Goal: Task Accomplishment & Management: Complete application form

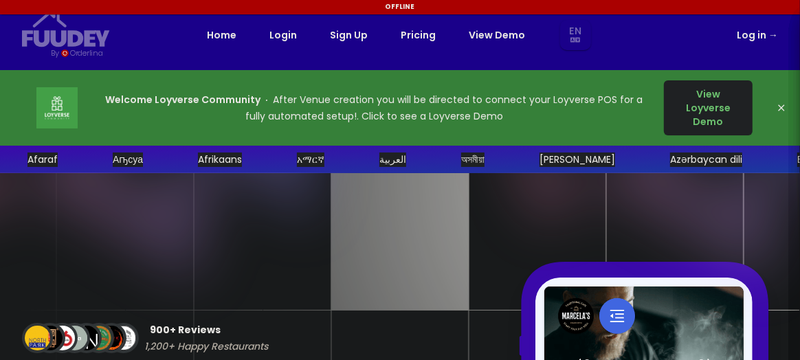
select select "en"
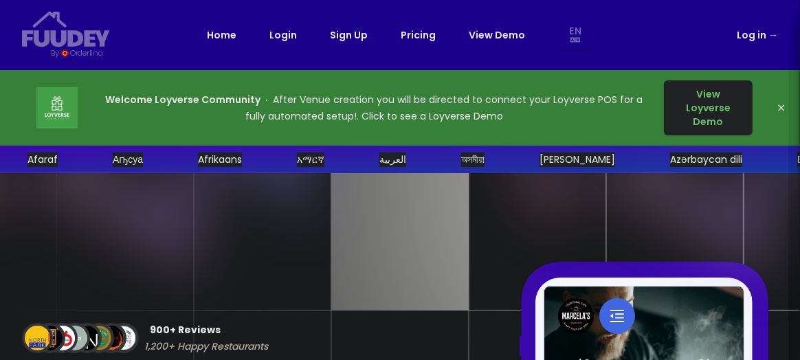
click at [717, 105] on button "View Loyverse Demo" at bounding box center [708, 107] width 89 height 55
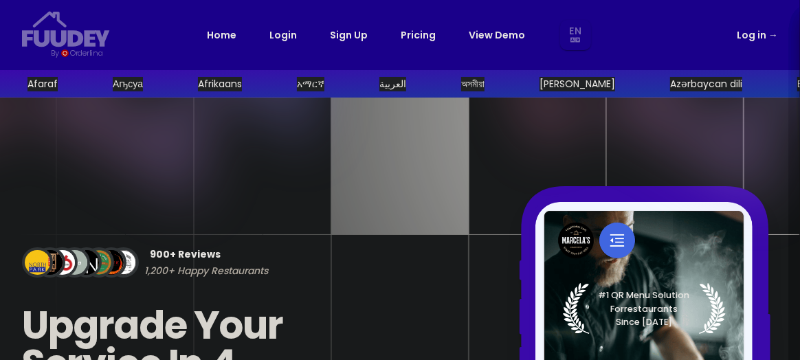
select select "en"
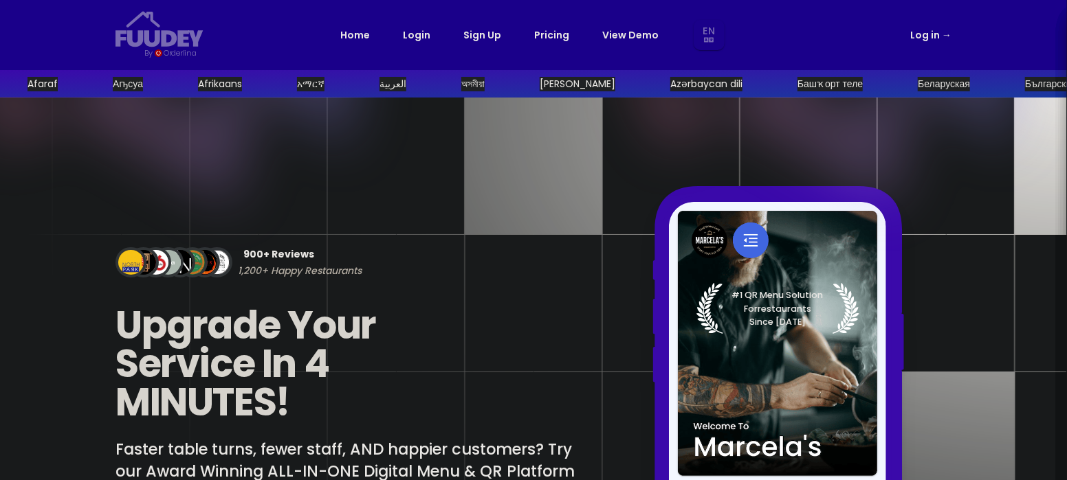
select select "en"
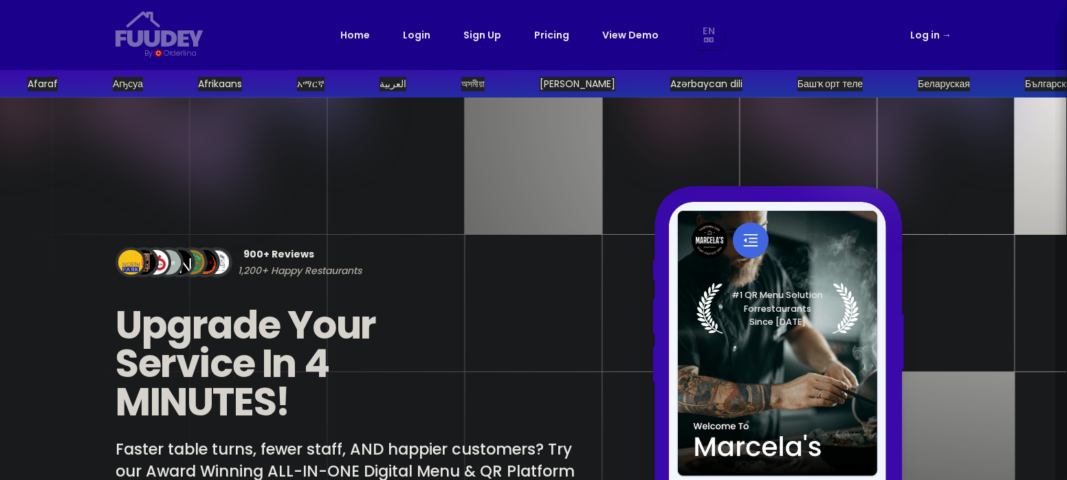
click at [703, 100] on div "900+ Reviews 1,200+ Happy Restaurants Upgrade Your Service In 4 MINUTES! Faster…" at bounding box center [533, 436] width 880 height 677
select select "en"
click at [744, 88] on div "English Afaraf Аҧсуа Afrikaans አማርኛ العربية অসমীয়া Aymar aru Azərbaycan dili Б…" at bounding box center [533, 240] width 1067 height 480
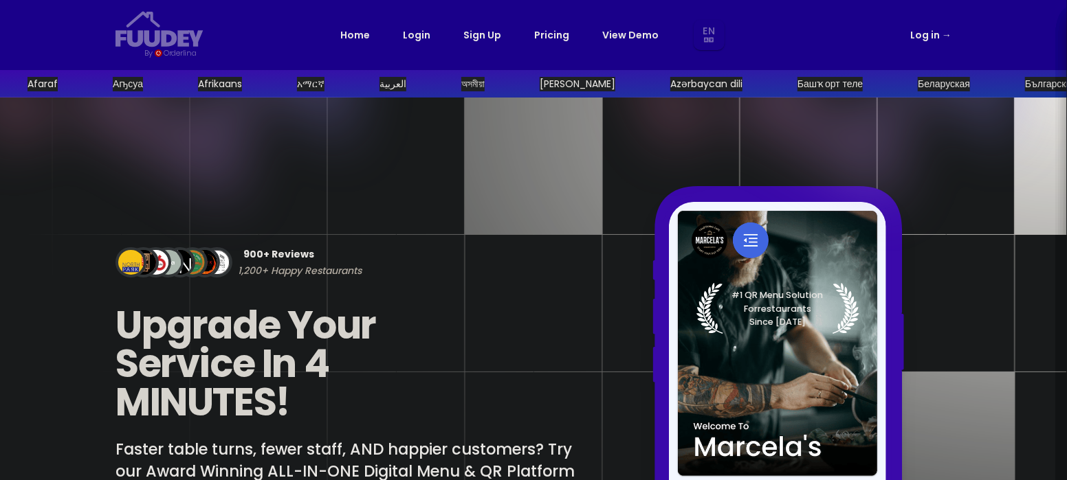
select select "en"
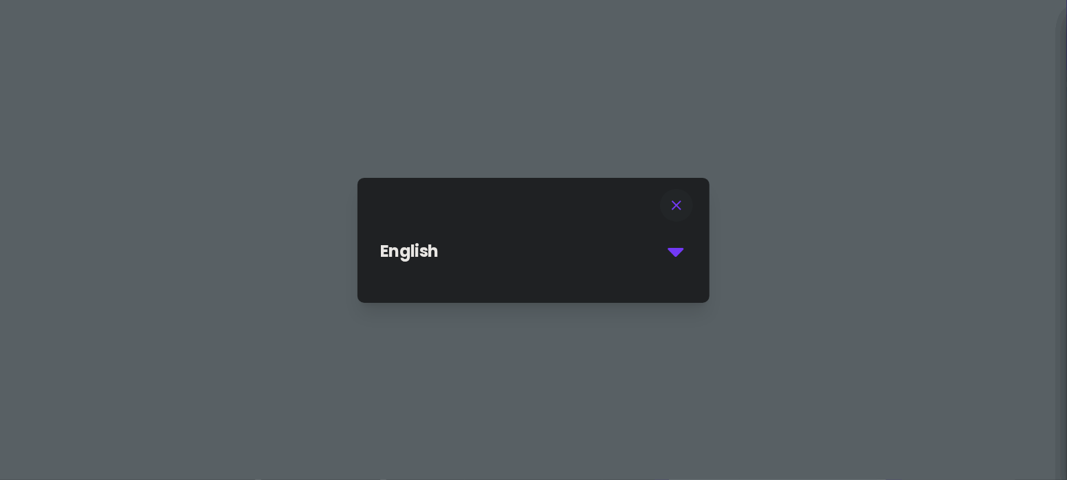
click at [744, 88] on div "English Afaraf Аҧсуа Afrikaans አማርኛ العربية অসমীয়া Aymar aru Azərbaycan dili Б…" at bounding box center [533, 240] width 1067 height 480
select select "en"
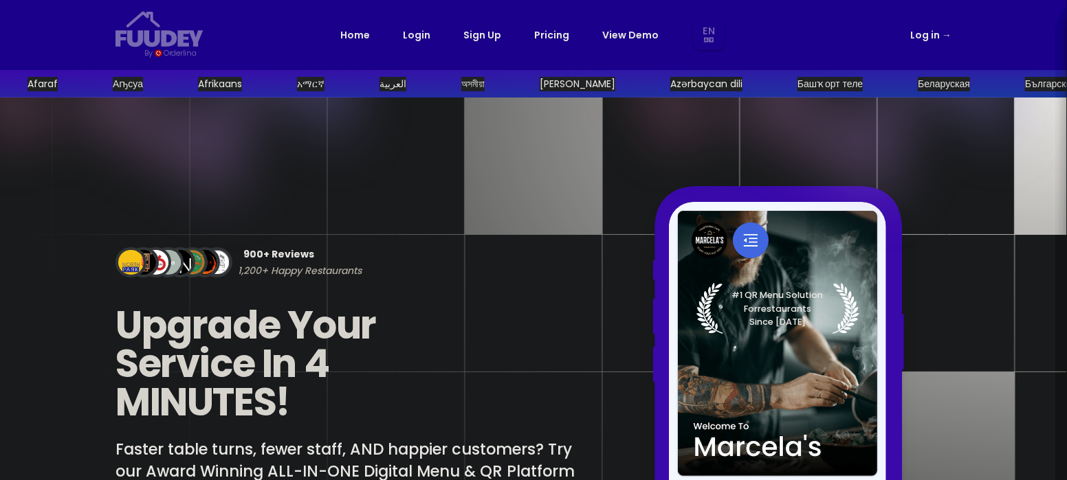
select select "en"
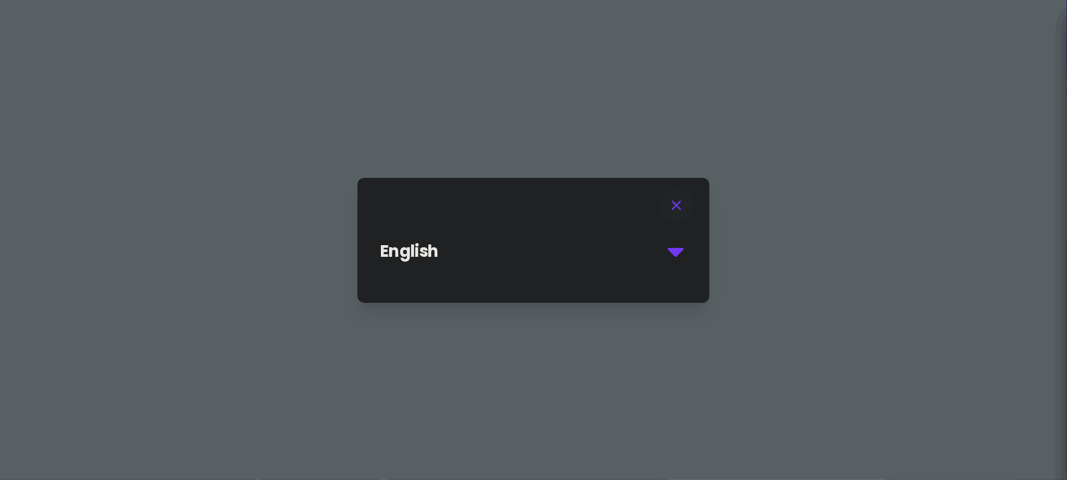
click at [674, 247] on select "English Afaraf Аҧсуа Afrikaans አማርኛ العربية অসমীয়া Aymar aru Azərbaycan dili Б…" at bounding box center [534, 251] width 309 height 25
select select "vi"
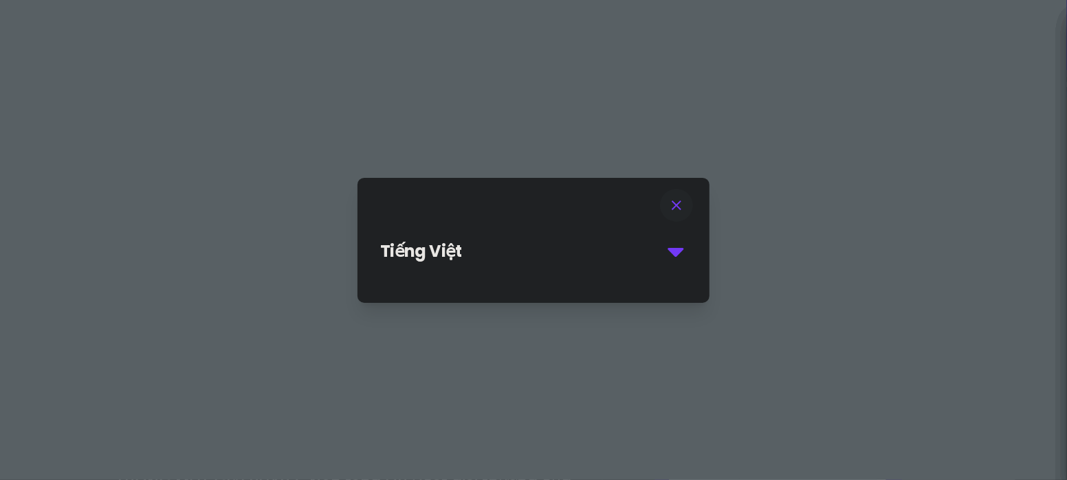
click at [677, 204] on icon at bounding box center [676, 206] width 10 height 10
select select "vi"
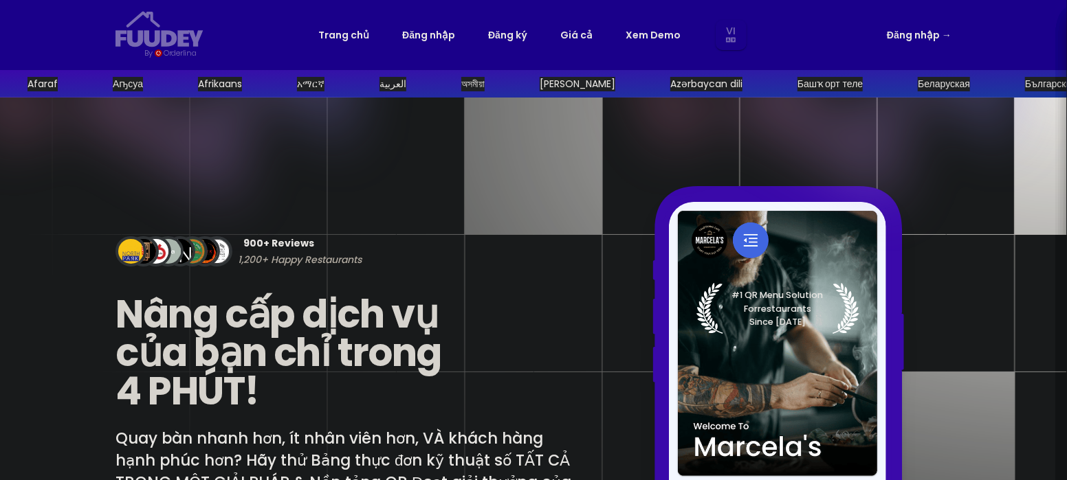
click at [241, 359] on span "Nâng cấp dịch vụ của bạn chỉ trong 4 PHÚT!" at bounding box center [278, 352] width 326 height 131
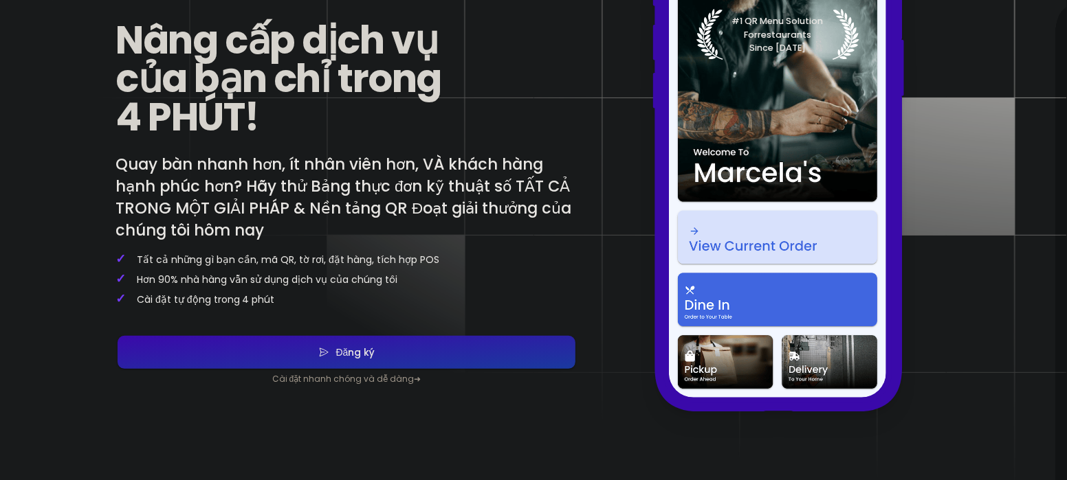
click at [372, 356] on div "Đăng ký" at bounding box center [352, 353] width 46 height 10
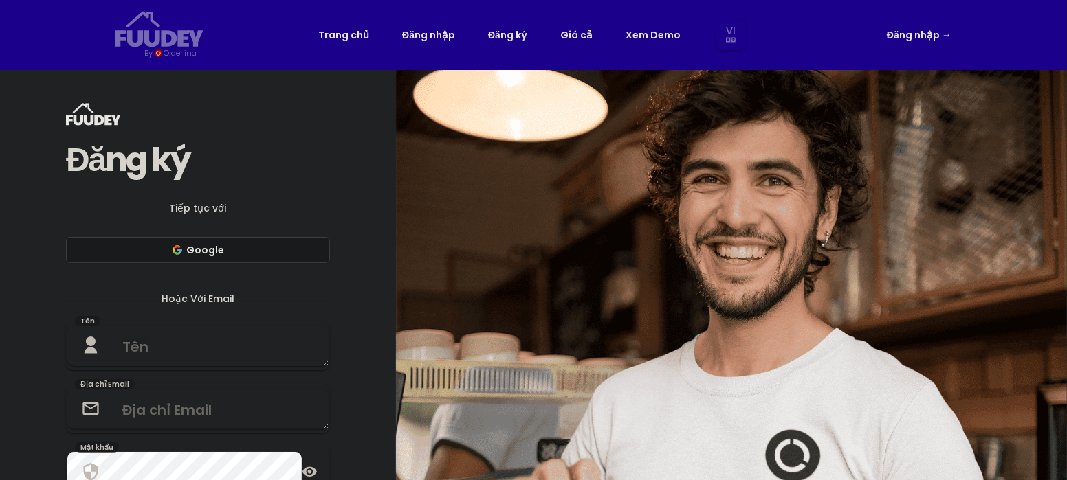
select select "vi"
click at [209, 247] on button "Google" at bounding box center [198, 250] width 264 height 26
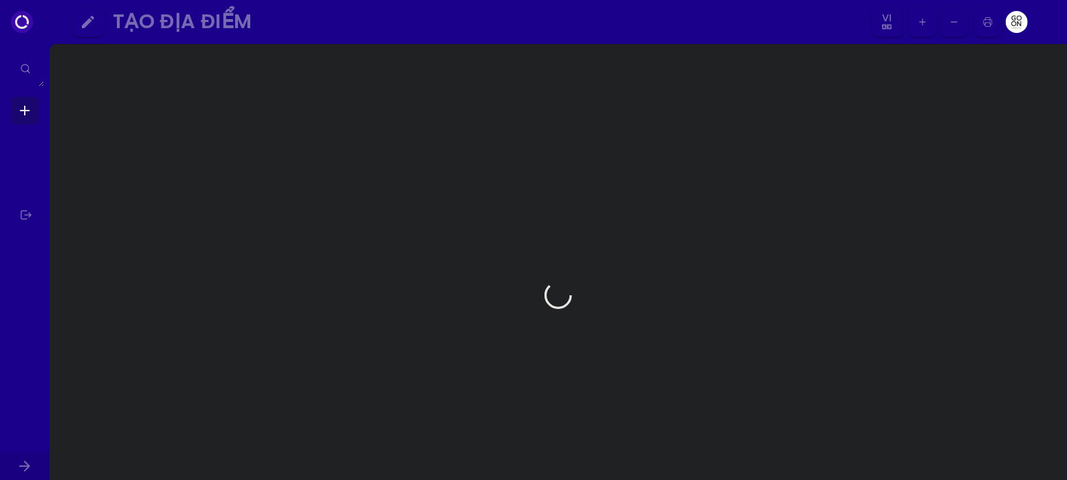
select select "vi"
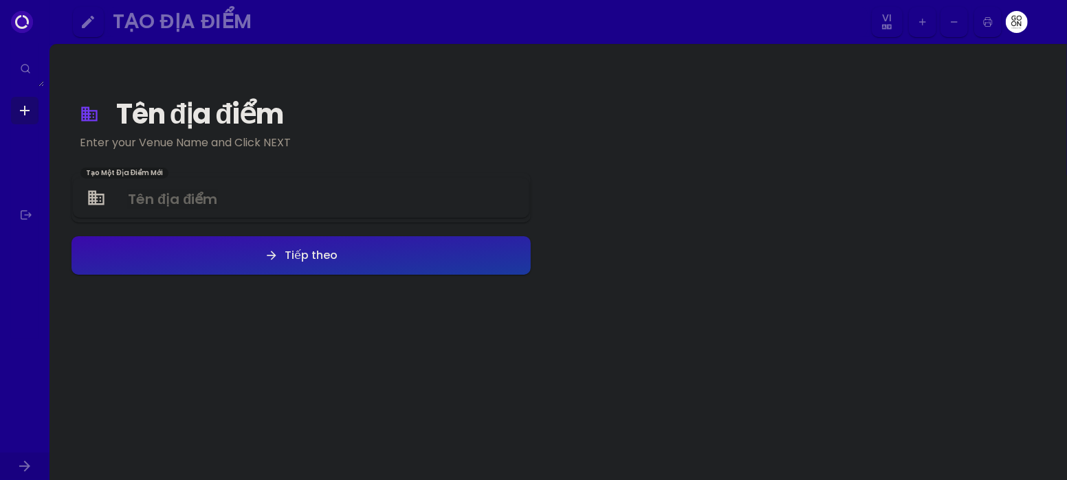
click at [205, 196] on Venue at bounding box center [301, 198] width 456 height 41
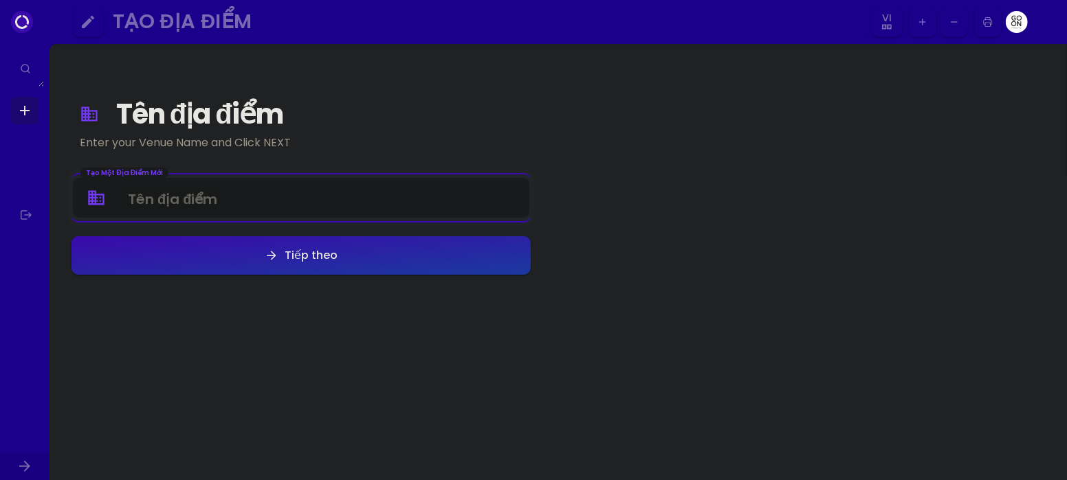
click at [197, 303] on div "Tên địa điểm Enter your Venue Name and Click NEXT Tạo Một Địa Điểm Mới Tiếp theo" at bounding box center [300, 295] width 481 height 480
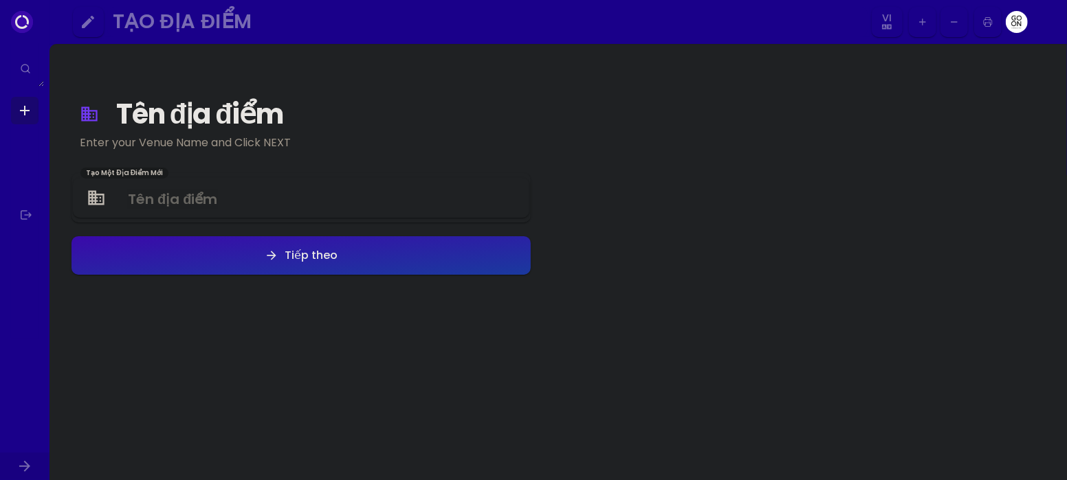
click at [179, 120] on div "Tên địa điểm" at bounding box center [315, 114] width 399 height 25
click at [172, 142] on div "Enter your Venue Name and Click NEXT" at bounding box center [301, 143] width 443 height 16
click at [212, 142] on div "Enter your Venue Name and Click NEXT" at bounding box center [301, 143] width 443 height 16
click at [216, 203] on Venue at bounding box center [301, 198] width 456 height 41
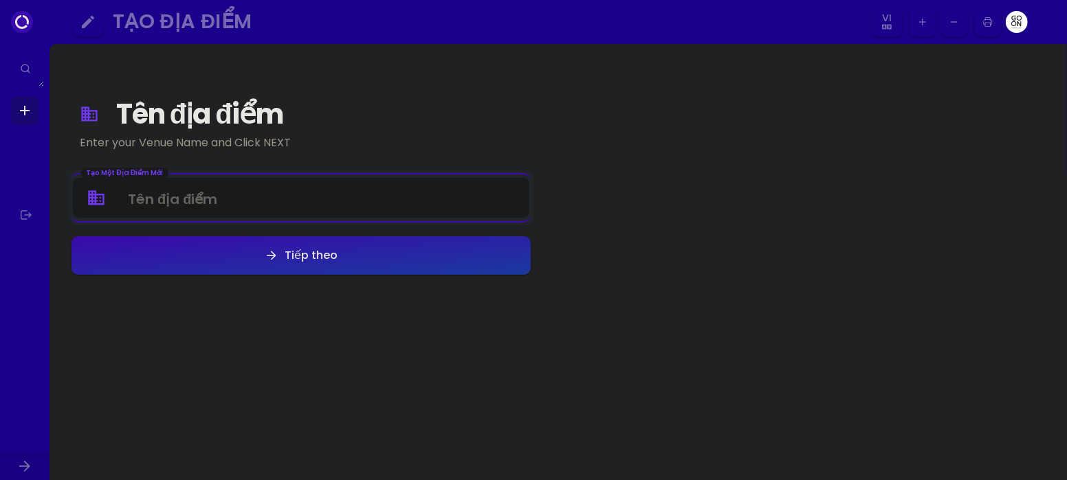
click at [39, 85] on textarea at bounding box center [24, 69] width 38 height 36
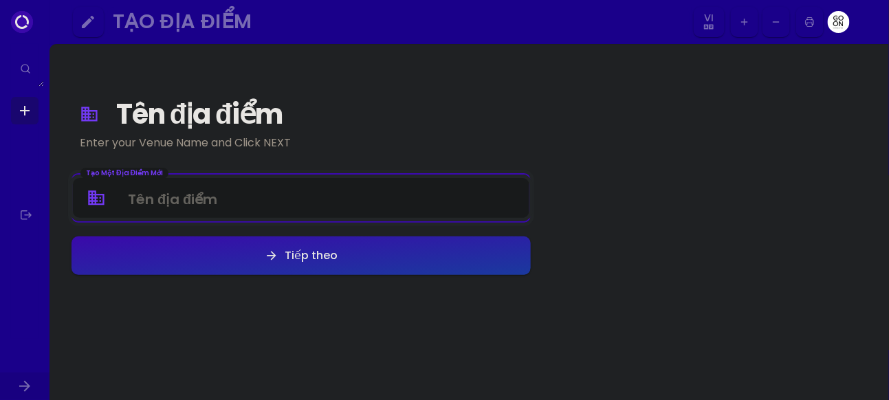
select select "vi"
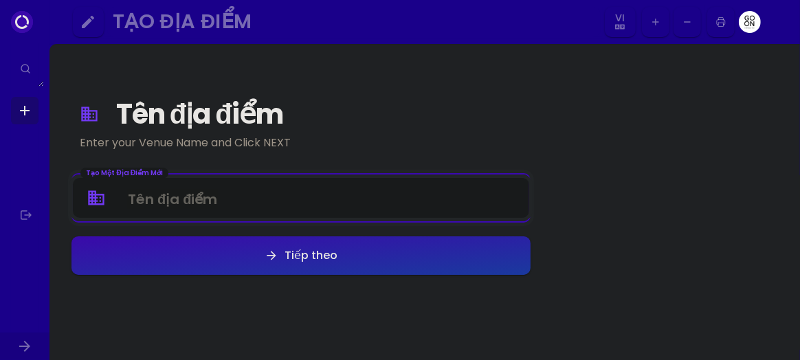
click at [625, 141] on div "Tên địa điểm Enter your Venue Name and Click NEXT Tạo Một Địa Điểm Mới Tiếp theo" at bounding box center [424, 248] width 750 height 409
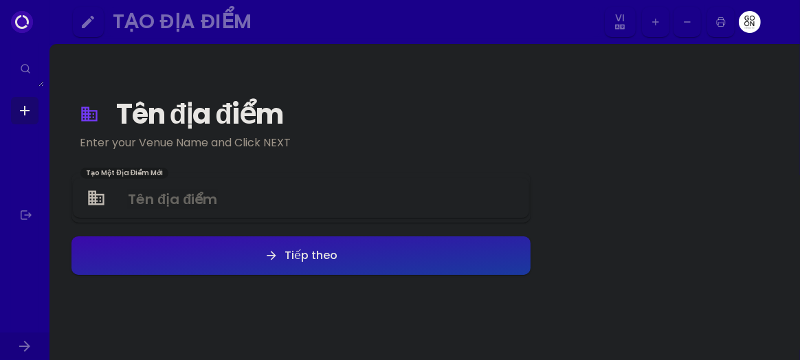
click at [569, 55] on div "Tên địa điểm Enter your Venue Name and Click NEXT Tạo Một Địa Điểm Mới Tiếp theo" at bounding box center [424, 248] width 750 height 409
click at [618, 30] on select "En Aa Ab Af Am Ar As Ay Az Ba Be Bg Bh Bi Bn Bo Br Ca Co Cs Cy Da De Dz El En E…" at bounding box center [620, 22] width 25 height 31
click at [688, 68] on div "Tên địa điểm Enter your Venue Name and Click NEXT Tạo Một Địa Điểm Mới Tiếp theo" at bounding box center [424, 248] width 750 height 409
click at [653, 21] on icon "button" at bounding box center [655, 21] width 11 height 11
select select "vi"
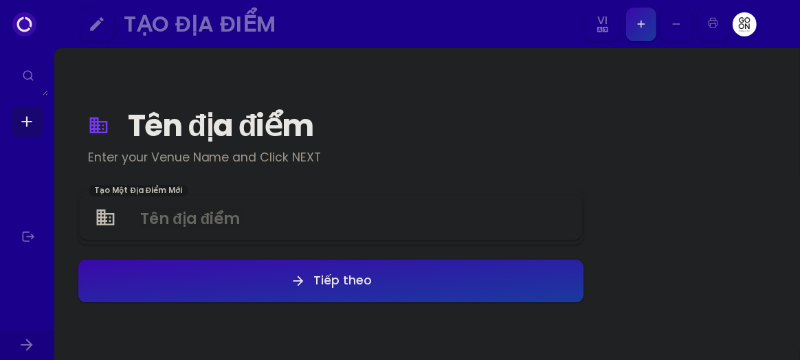
click at [671, 21] on icon "button" at bounding box center [676, 24] width 12 height 12
select select "vi"
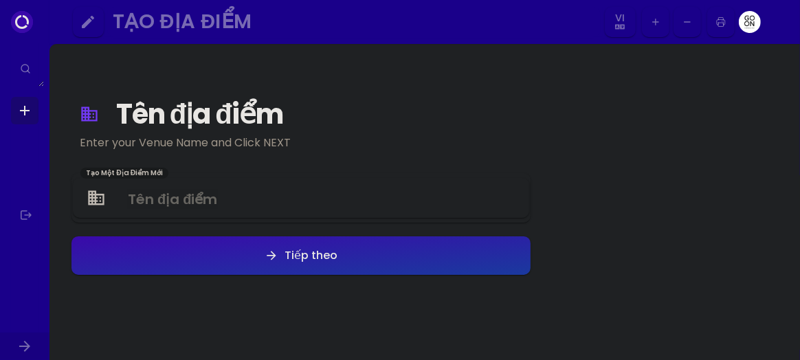
click at [720, 22] on icon "button" at bounding box center [721, 21] width 8 height 9
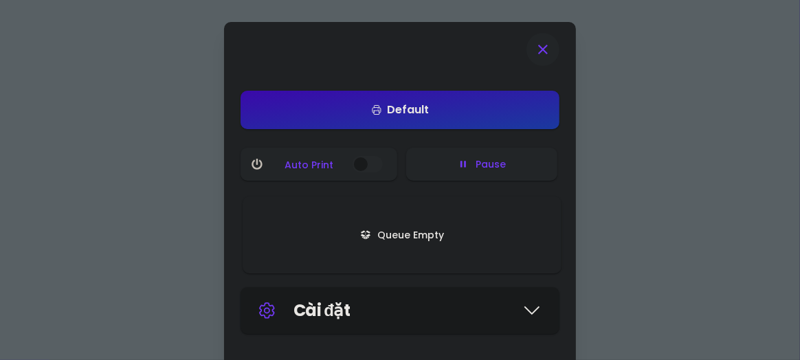
click at [548, 49] on icon at bounding box center [543, 49] width 16 height 16
select select "vi"
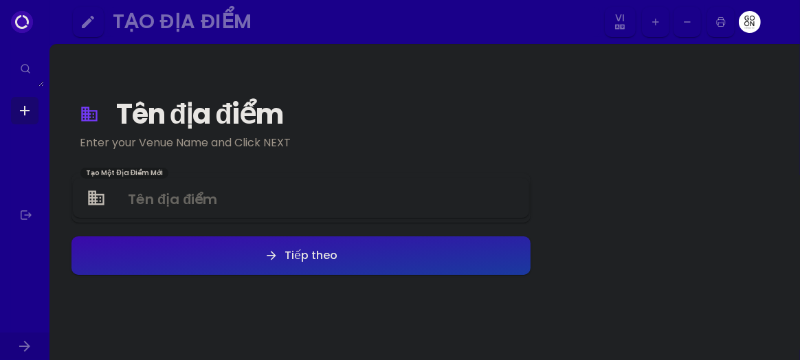
click at [230, 89] on div "Tên địa điểm Enter your Venue Name and Click NEXT Tạo Một Địa Điểm Mới Tiếp theo" at bounding box center [300, 171] width 459 height 211
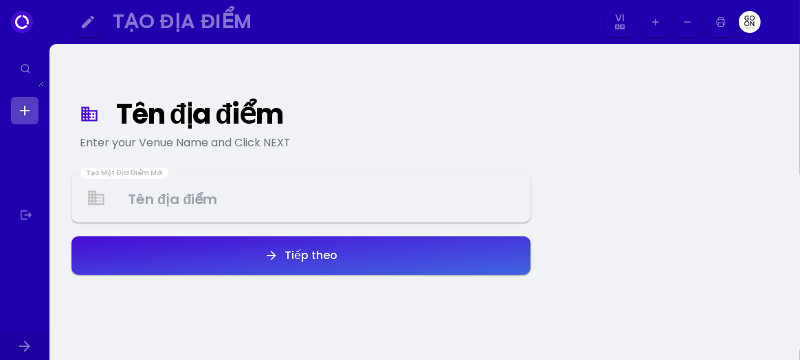
click at [748, 76] on div "Tên địa điểm Enter your Venue Name and Click NEXT Tạo Một Địa Điểm Mới Tiếp theo" at bounding box center [424, 248] width 750 height 409
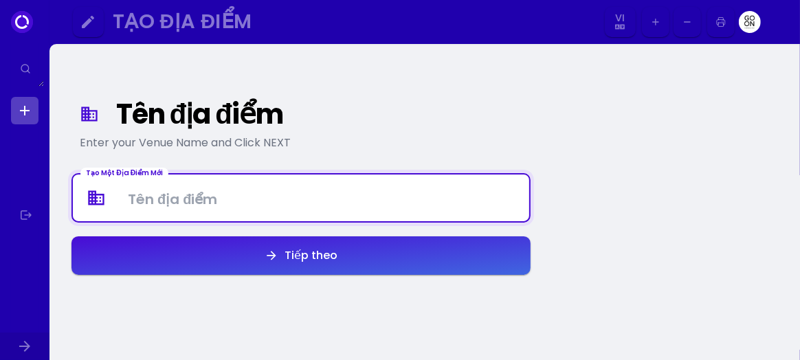
click at [162, 196] on Venue at bounding box center [301, 198] width 456 height 41
click at [171, 196] on Venue at bounding box center [301, 198] width 456 height 41
click at [183, 199] on Venue at bounding box center [301, 198] width 456 height 41
click at [225, 205] on Venue "662 Hậu Giang Q6" at bounding box center [301, 198] width 456 height 41
click at [279, 197] on Venue "662 Hậu Giang Q6" at bounding box center [301, 198] width 456 height 41
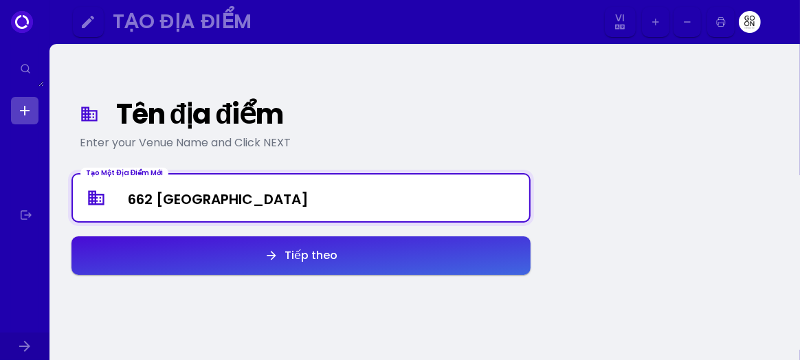
drag, startPoint x: 232, startPoint y: 199, endPoint x: 262, endPoint y: 199, distance: 29.6
click at [262, 199] on Venue "662 Hậu Giang Q6" at bounding box center [301, 198] width 456 height 41
drag, startPoint x: 232, startPoint y: 199, endPoint x: 271, endPoint y: 199, distance: 39.2
click at [271, 199] on Venue "662 Hậu Giang Q6" at bounding box center [301, 198] width 456 height 41
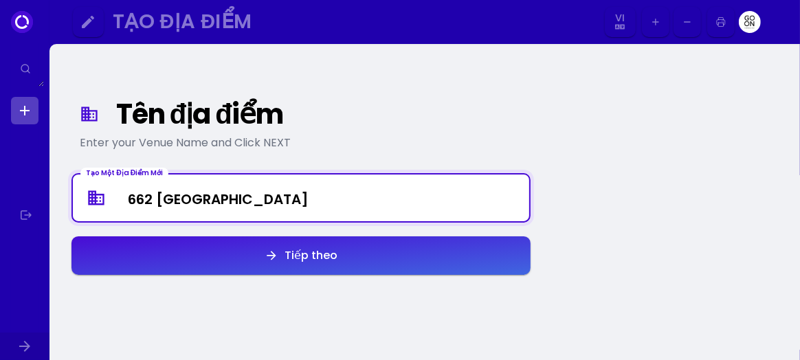
click at [232, 199] on Venue "662 Hậu Giang Q6" at bounding box center [301, 198] width 456 height 41
click at [278, 199] on Venue "662 Hậu Giang Q6" at bounding box center [301, 198] width 456 height 41
drag, startPoint x: 170, startPoint y: 197, endPoint x: 387, endPoint y: 214, distance: 217.2
click at [387, 214] on Venue "662 Hậu Giang Q6" at bounding box center [301, 198] width 456 height 41
type Venue "662 Hậu Giang Q6"
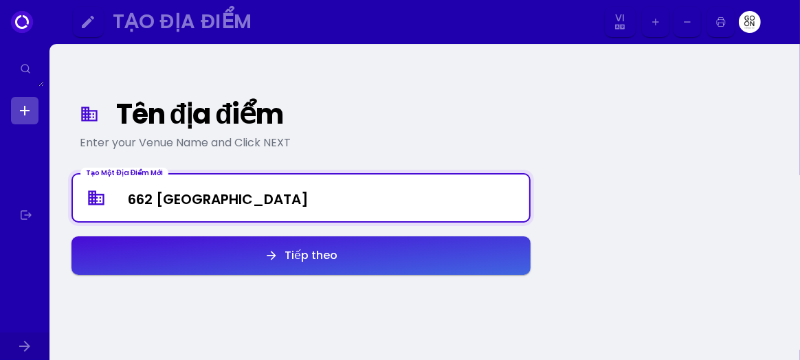
click at [291, 258] on div "Tiếp theo" at bounding box center [308, 255] width 60 height 11
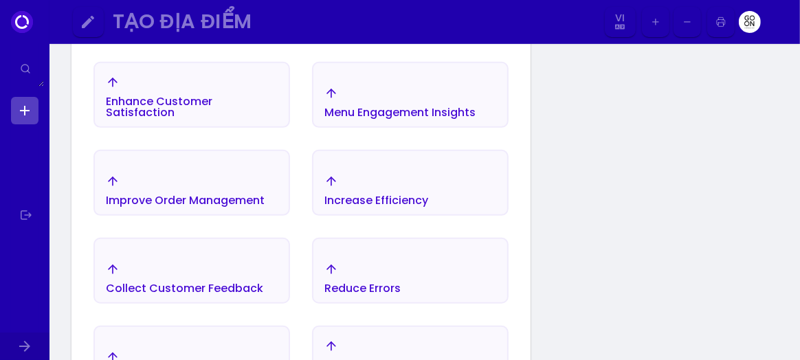
scroll to position [159, 0]
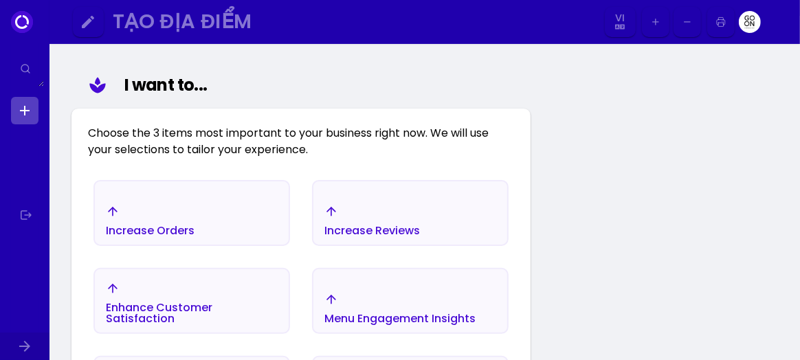
click at [206, 233] on div "Increase Orders" at bounding box center [192, 221] width 194 height 48
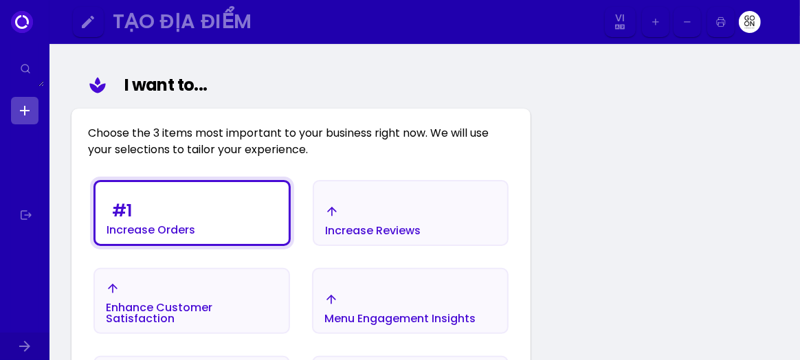
scroll to position [366, 0]
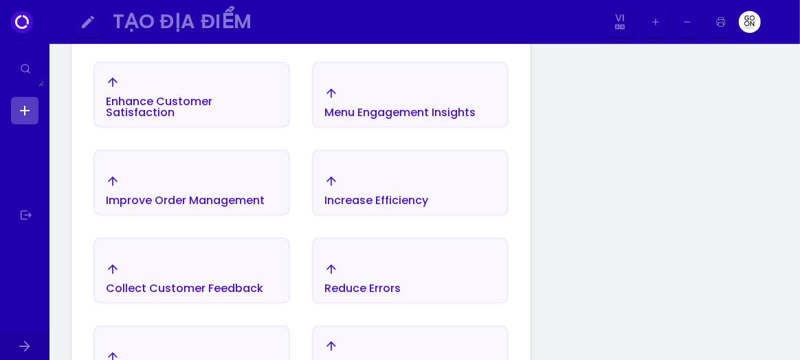
click at [366, 199] on div "Increase Efficiency" at bounding box center [376, 200] width 104 height 11
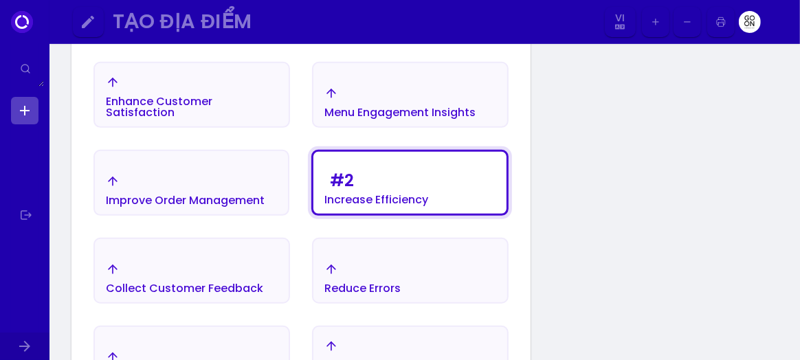
click at [410, 307] on div "# 1 Increase Orders Increase Reviews Enhance Customer Satisfaction Menu Engagem…" at bounding box center [301, 218] width 426 height 500
click at [393, 297] on div "Reduce Errors" at bounding box center [410, 278] width 194 height 48
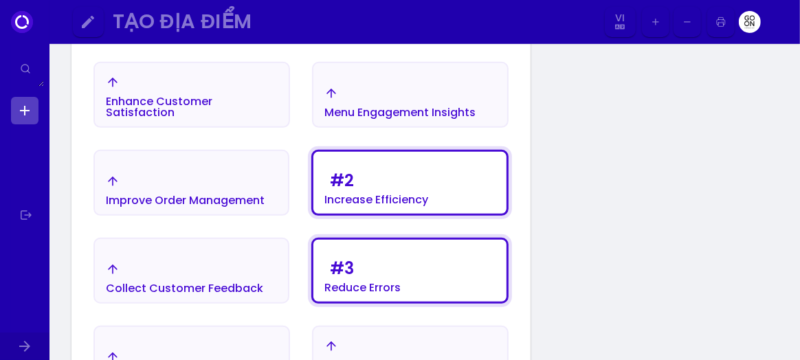
scroll to position [572, 0]
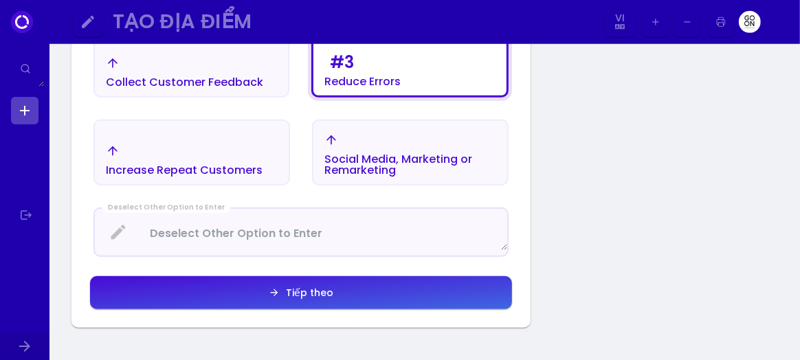
click at [192, 171] on div "Increase Repeat Customers" at bounding box center [184, 170] width 157 height 11
click at [189, 170] on div "Increase Repeat Customers" at bounding box center [184, 170] width 157 height 11
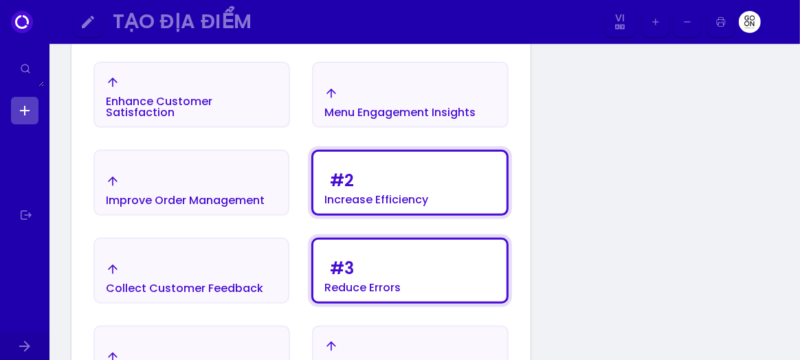
scroll to position [159, 0]
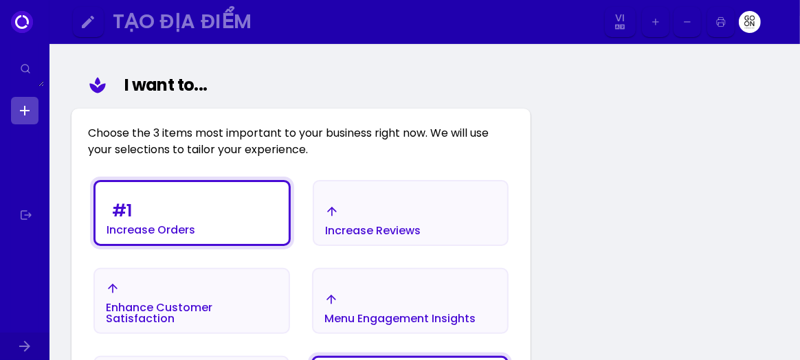
click at [454, 232] on div "Increase Reviews" at bounding box center [410, 221] width 193 height 48
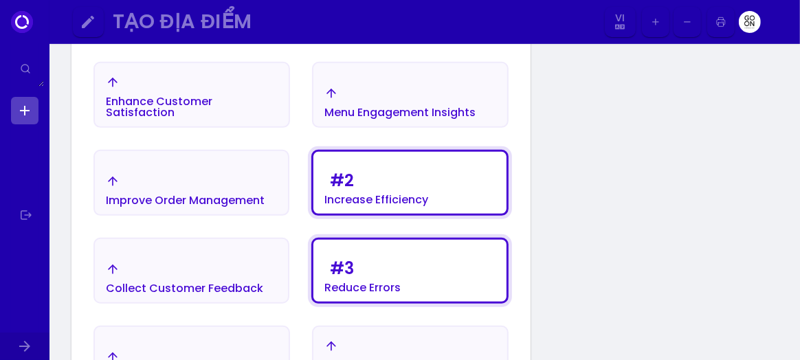
scroll to position [572, 0]
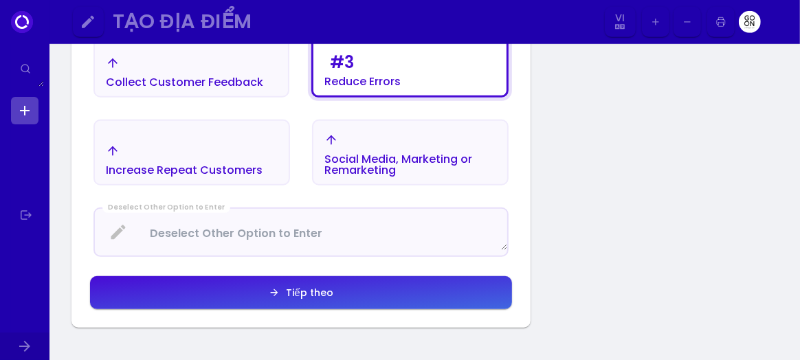
click at [284, 287] on button "Tiếp theo" at bounding box center [301, 292] width 422 height 33
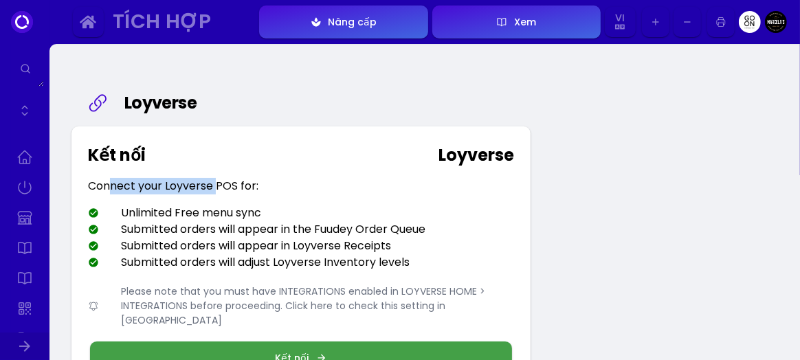
drag, startPoint x: 111, startPoint y: 186, endPoint x: 227, endPoint y: 186, distance: 115.5
click at [225, 186] on div "Connect your Loyverse POS for:" at bounding box center [173, 186] width 170 height 16
click at [227, 186] on div "Connect your Loyverse POS for:" at bounding box center [173, 186] width 170 height 16
click at [235, 186] on div "Connect your Loyverse POS for:" at bounding box center [173, 186] width 170 height 16
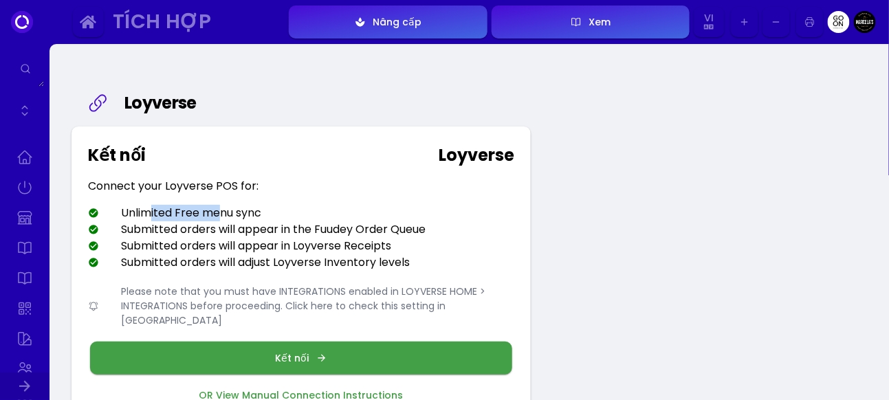
drag, startPoint x: 147, startPoint y: 213, endPoint x: 223, endPoint y: 214, distance: 76.3
click at [222, 214] on div "Unlimited Free menu sync" at bounding box center [174, 213] width 173 height 16
click at [223, 214] on div "Unlimited Free menu sync" at bounding box center [174, 213] width 173 height 16
click at [248, 214] on div "Unlimited Free menu sync" at bounding box center [174, 213] width 173 height 16
click at [237, 233] on div "Submitted orders will appear in the Fuudey Order Queue" at bounding box center [256, 229] width 337 height 16
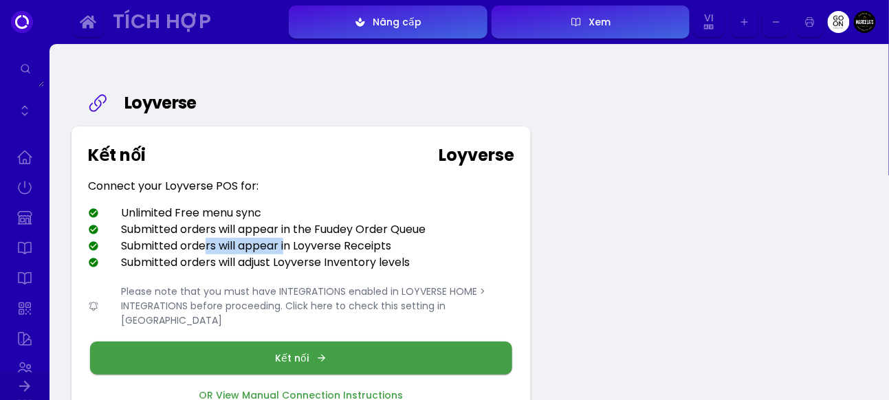
drag, startPoint x: 208, startPoint y: 247, endPoint x: 286, endPoint y: 248, distance: 77.7
click at [286, 248] on div "Submitted orders will appear in Loyverse Receipts" at bounding box center [239, 246] width 303 height 16
click at [287, 248] on div "Submitted orders will appear in Loyverse Receipts" at bounding box center [239, 246] width 303 height 16
drag, startPoint x: 292, startPoint y: 247, endPoint x: 355, endPoint y: 251, distance: 62.7
click at [344, 250] on div "Submitted orders will appear in Loyverse Receipts" at bounding box center [239, 246] width 303 height 16
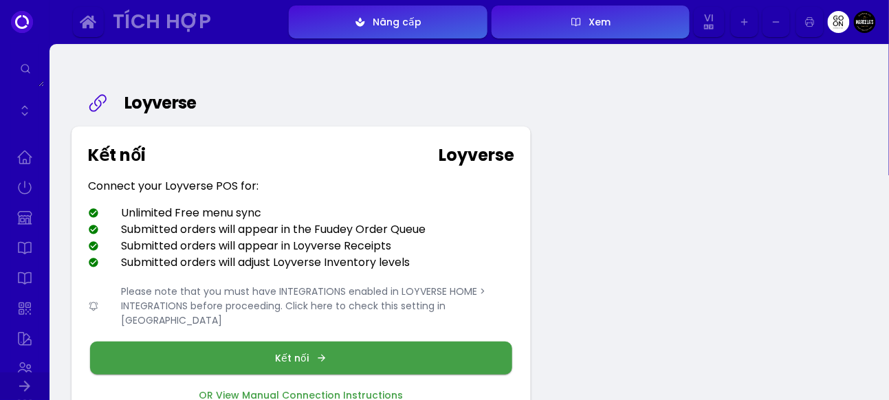
click at [355, 251] on div "Submitted orders will appear in Loyverse Receipts" at bounding box center [239, 246] width 303 height 16
drag, startPoint x: 204, startPoint y: 264, endPoint x: 288, endPoint y: 264, distance: 83.8
click at [287, 264] on div "Submitted orders will adjust Loyverse Inventory levels" at bounding box center [249, 262] width 322 height 16
click at [288, 264] on div "Submitted orders will adjust Loyverse Inventory levels" at bounding box center [249, 262] width 322 height 16
drag, startPoint x: 309, startPoint y: 264, endPoint x: 355, endPoint y: 263, distance: 46.7
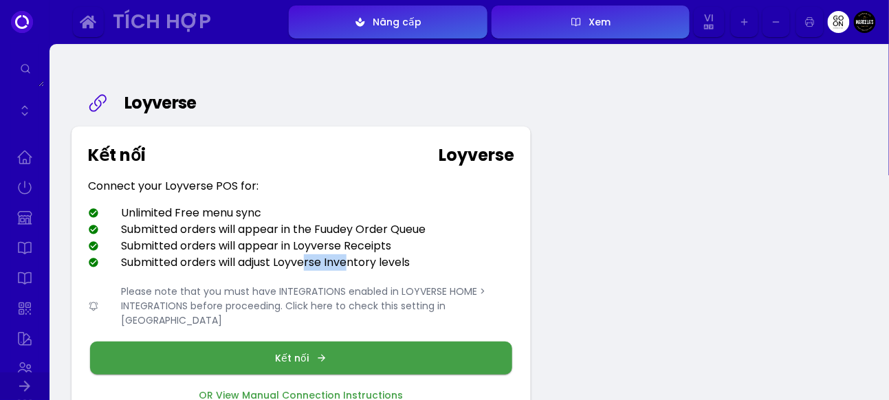
click at [353, 263] on div "Submitted orders will adjust Loyverse Inventory levels" at bounding box center [249, 262] width 322 height 16
click at [359, 263] on div "Submitted orders will adjust Loyverse Inventory levels" at bounding box center [249, 262] width 322 height 16
click at [381, 258] on div "Submitted orders will adjust Loyverse Inventory levels" at bounding box center [249, 262] width 322 height 16
click at [403, 256] on div "Submitted orders will adjust Loyverse Inventory levels" at bounding box center [249, 262] width 322 height 16
drag, startPoint x: 164, startPoint y: 291, endPoint x: 245, endPoint y: 290, distance: 80.4
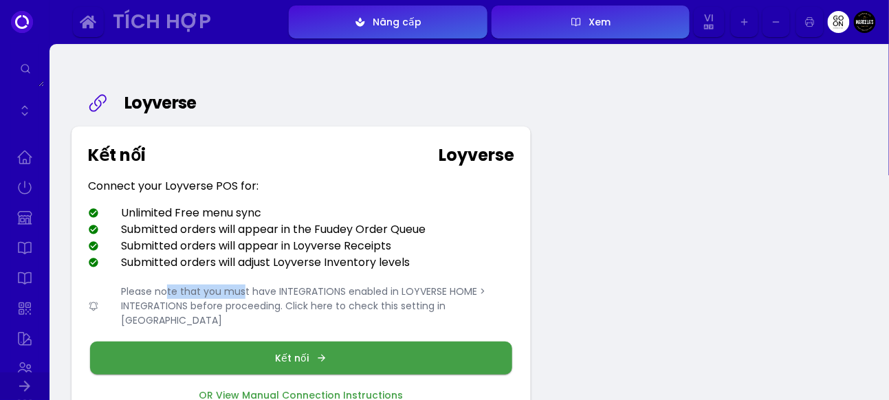
click at [245, 290] on div "Please note that you must have INTEGRATIONS enabled in LOYVERSE HOME > INTEGRAT…" at bounding box center [301, 306] width 426 height 43
click at [394, 293] on div "Please note that you must have INTEGRATIONS enabled in LOYVERSE HOME > INTEGRAT…" at bounding box center [301, 306] width 426 height 43
click at [616, 19] on button "Xem" at bounding box center [590, 21] width 198 height 33
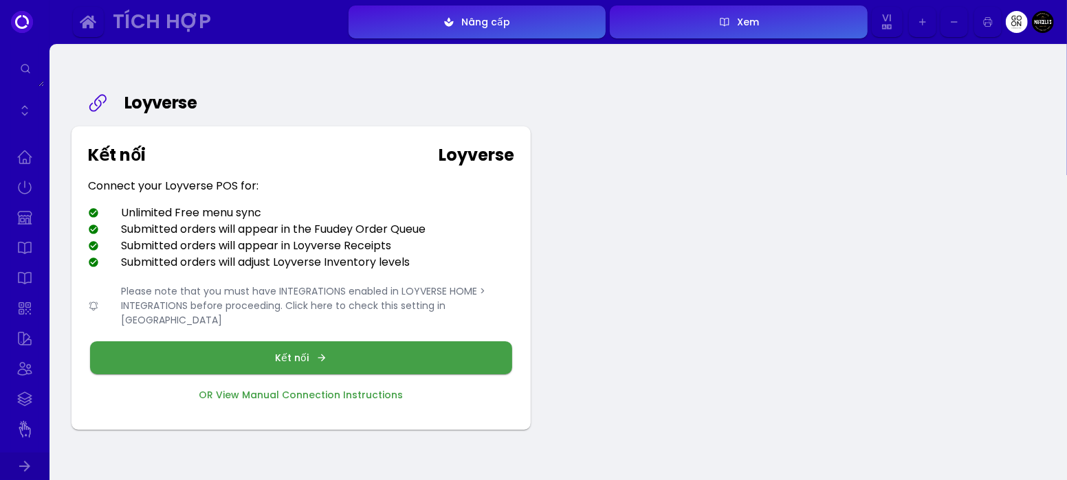
click at [799, 21] on img at bounding box center [1043, 22] width 22 height 22
click at [799, 21] on img at bounding box center [1016, 22] width 22 height 22
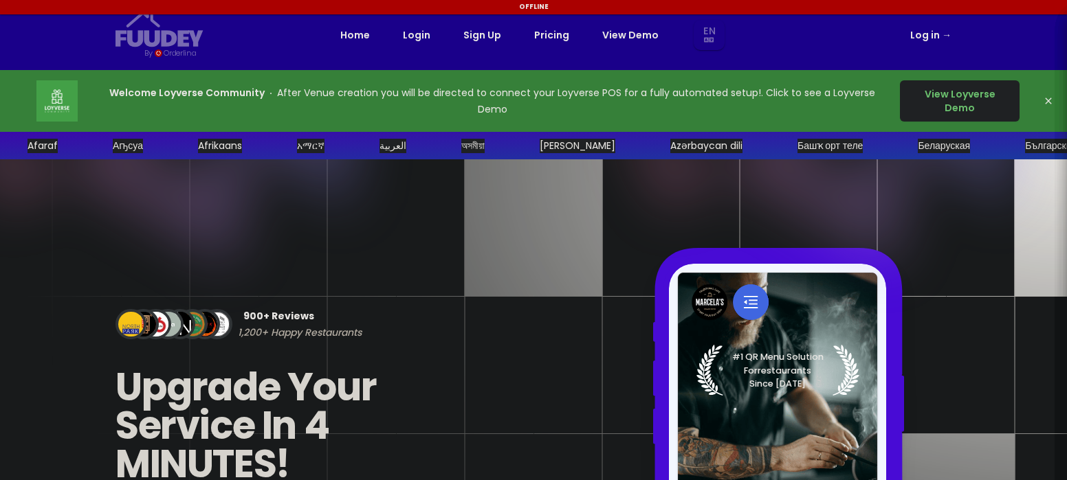
select select "en"
